Goal: Information Seeking & Learning: Find specific page/section

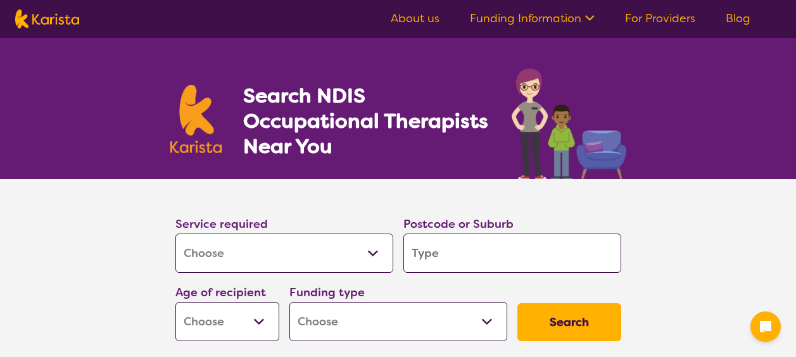
select select "[MEDICAL_DATA]"
click at [477, 256] on input "search" at bounding box center [512, 253] width 218 height 39
type input "C"
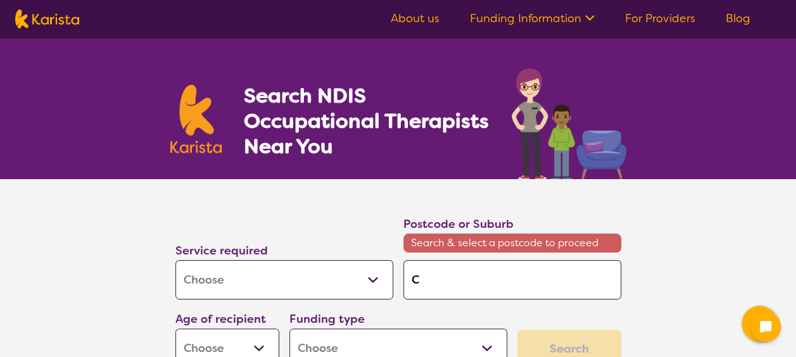
type input "Ca"
type input "Cat"
type input "Cath"
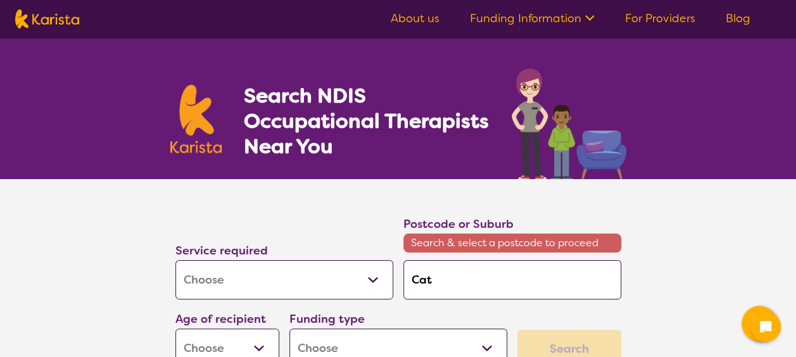
type input "Cath"
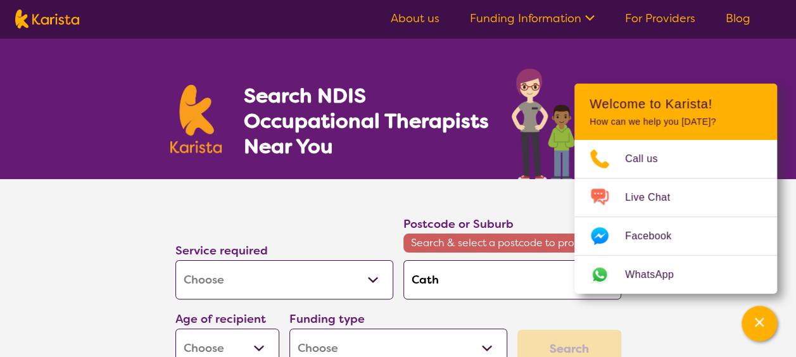
type input "Cathr"
type input "Cathri"
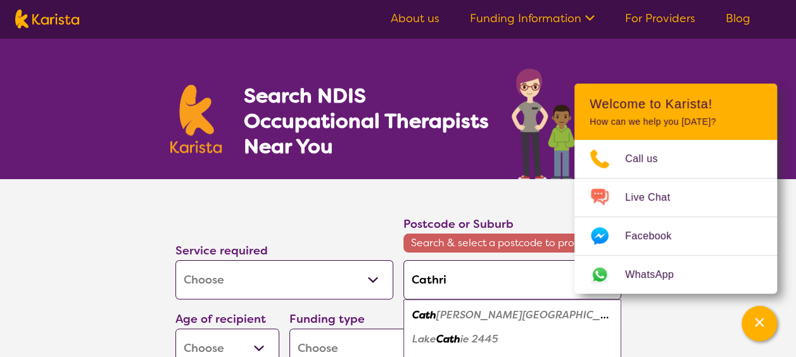
type input "Cathrin"
type input "[PERSON_NAME]"
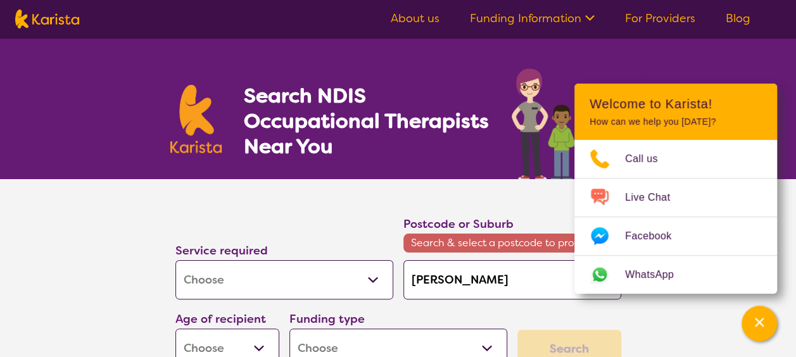
type input "[PERSON_NAME]"
type input "Cathrin"
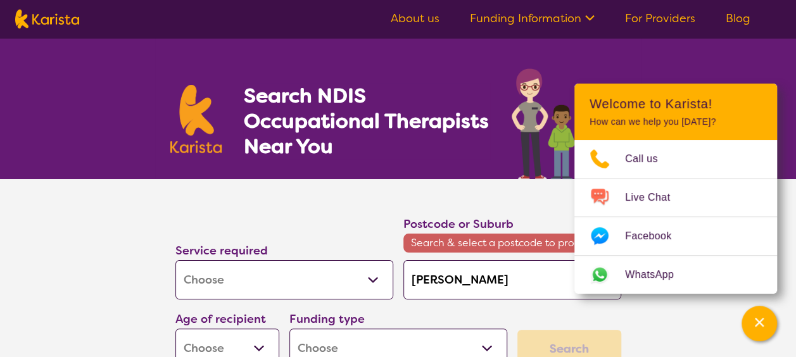
type input "Cathrin"
type input "Cathri"
type input "Cathr"
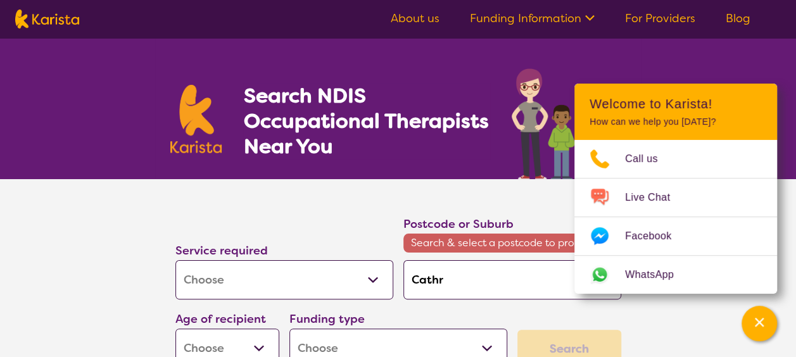
type input "Cath"
type input "Cathe"
type input "[PERSON_NAME]"
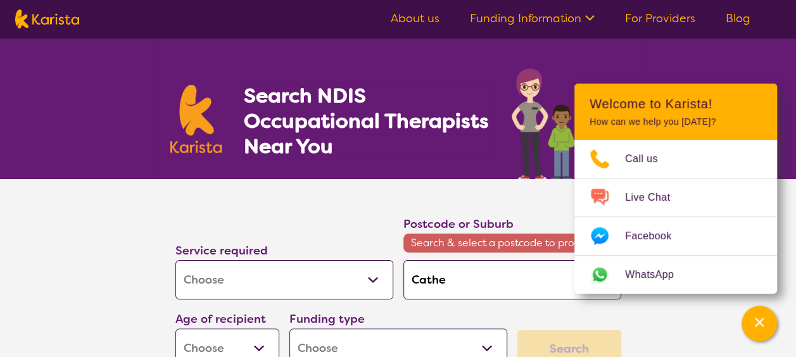
type input "[PERSON_NAME]"
type input "Catheri"
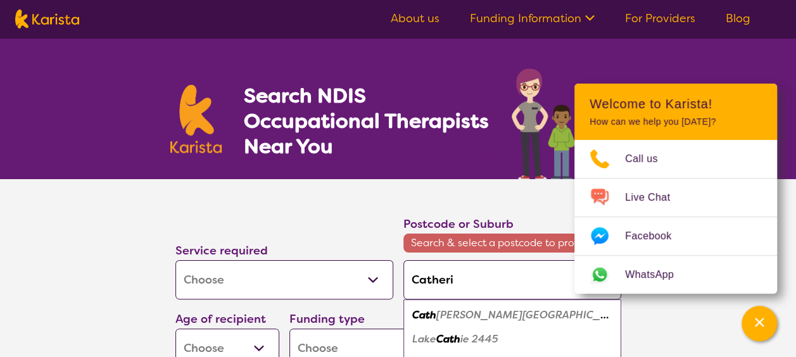
type input "[PERSON_NAME]"
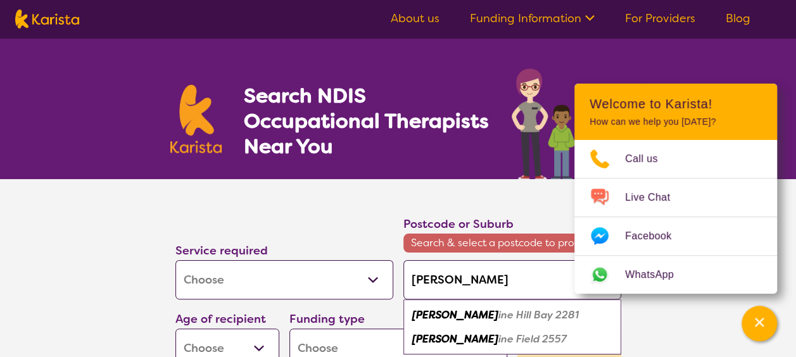
type input "[PERSON_NAME]"
click at [526, 334] on div "[PERSON_NAME] Field 2557" at bounding box center [512, 339] width 205 height 24
type input "2557"
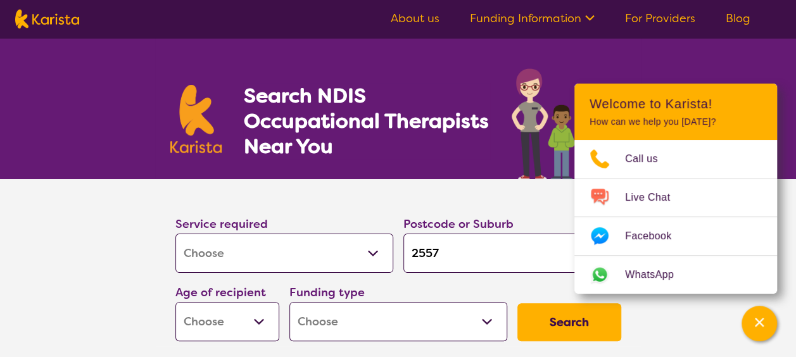
click at [268, 317] on select "Early Childhood - 0 to 9 Child - 10 to 11 Adolescent - 12 to 17 Adult - 18 to 6…" at bounding box center [227, 321] width 104 height 39
select select "EC"
click at [175, 302] on select "Early Childhood - 0 to 9 Child - 10 to 11 Adolescent - 12 to 17 Adult - 18 to 6…" at bounding box center [227, 321] width 104 height 39
select select "EC"
click at [408, 315] on select "Home Care Package (HCP) National Disability Insurance Scheme (NDIS) I don't know" at bounding box center [398, 321] width 218 height 39
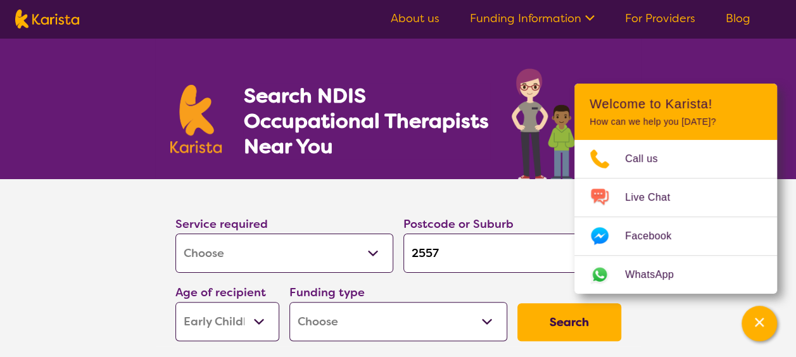
select select "i-don-t-know"
click at [289, 302] on select "Home Care Package (HCP) National Disability Insurance Scheme (NDIS) I don't know" at bounding box center [398, 321] width 218 height 39
select select "i-don-t-know"
click at [546, 320] on button "Search" at bounding box center [569, 322] width 104 height 38
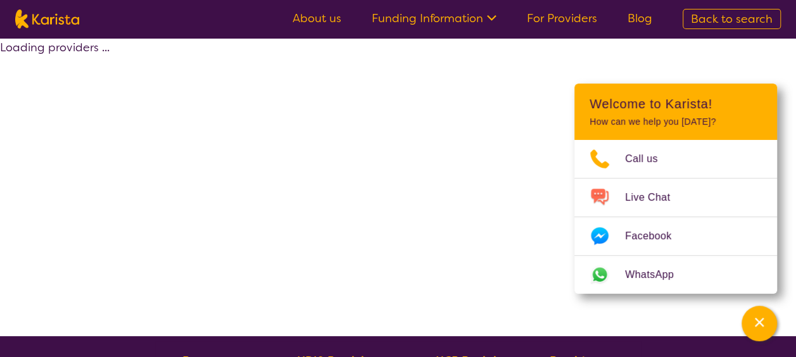
select select "[MEDICAL_DATA]"
select select "EC"
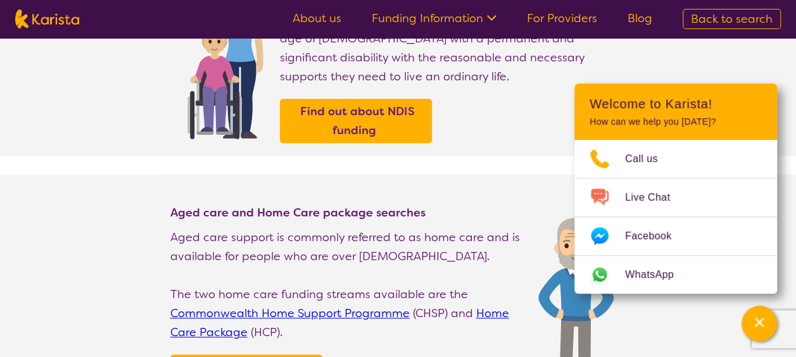
scroll to position [253, 0]
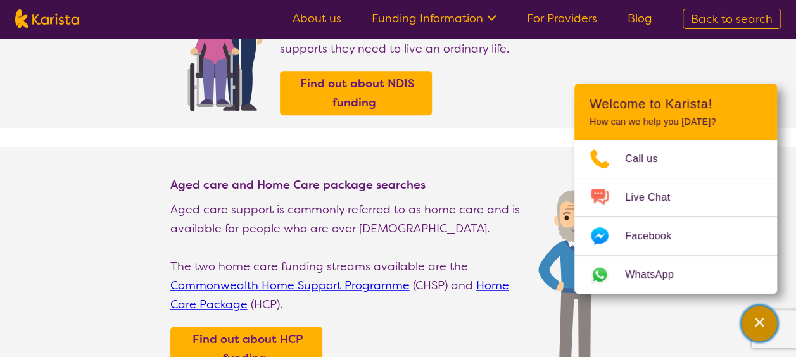
click at [763, 324] on icon "Channel Menu" at bounding box center [759, 322] width 13 height 13
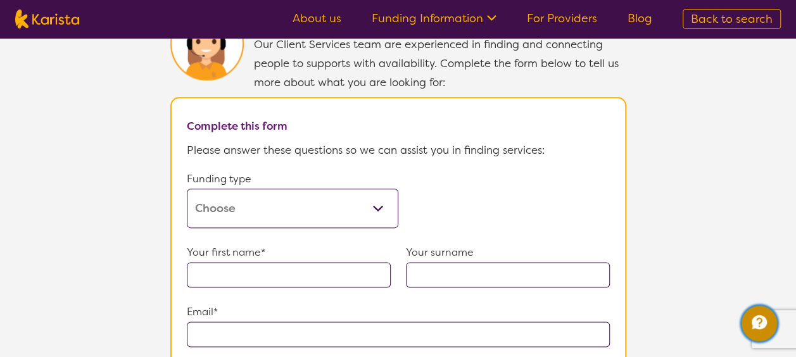
scroll to position [696, 0]
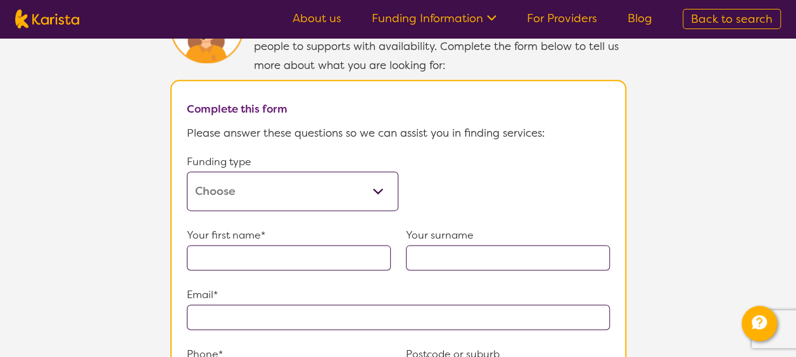
click at [346, 185] on select "Home Care Package (HCP) Home Care Package - Level 1 Home Care Package - Level 2…" at bounding box center [292, 191] width 211 height 39
select select "medicare"
click at [187, 172] on select "Home Care Package (HCP) Home Care Package - Level 1 Home Care Package - Level 2…" at bounding box center [292, 191] width 211 height 39
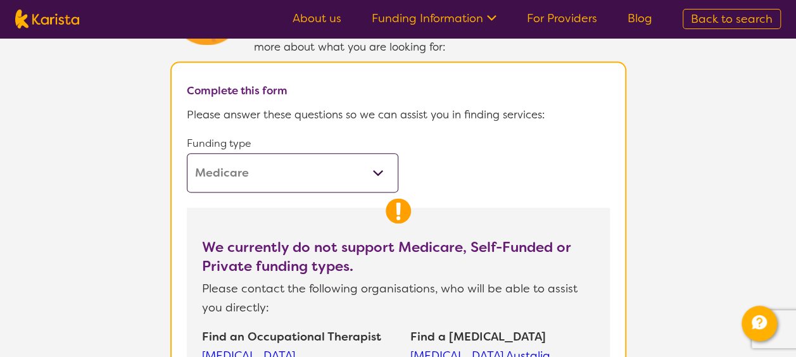
scroll to position [506, 0]
